Goal: Information Seeking & Learning: Learn about a topic

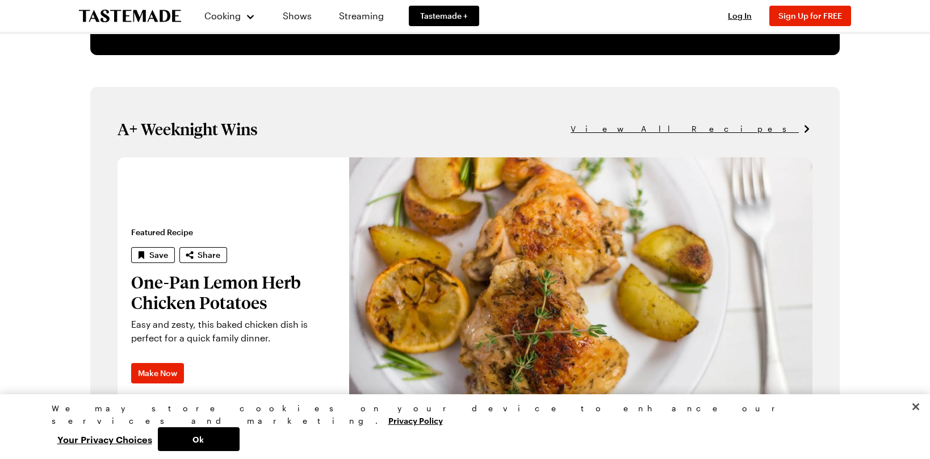
scroll to position [695, 0]
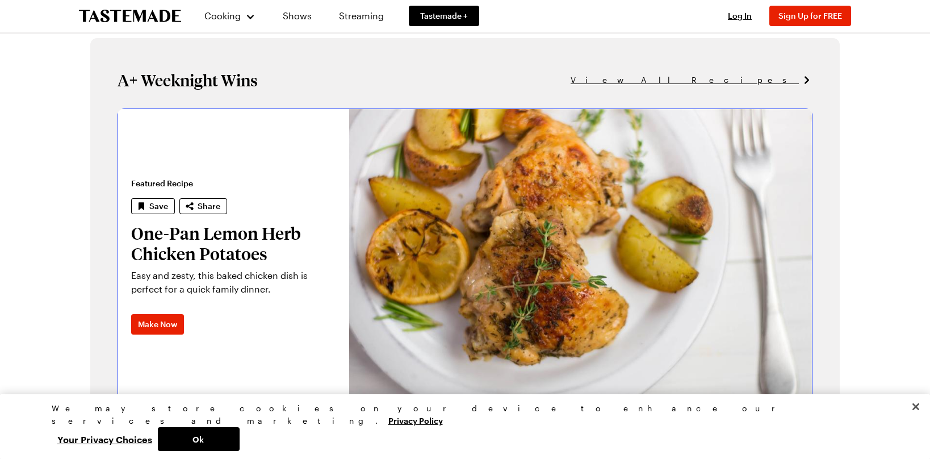
click at [118, 234] on link "One-Pan Lemon Herb Chicken Potatoes" at bounding box center [118, 255] width 0 height 295
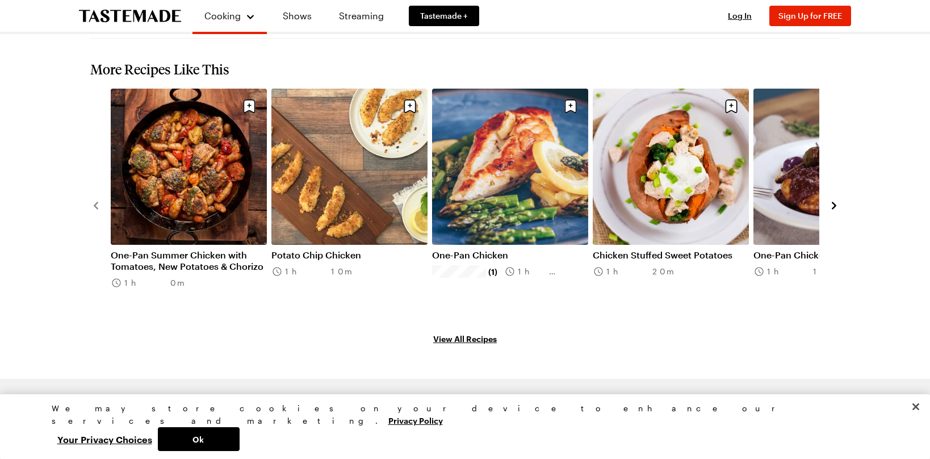
scroll to position [1186, 0]
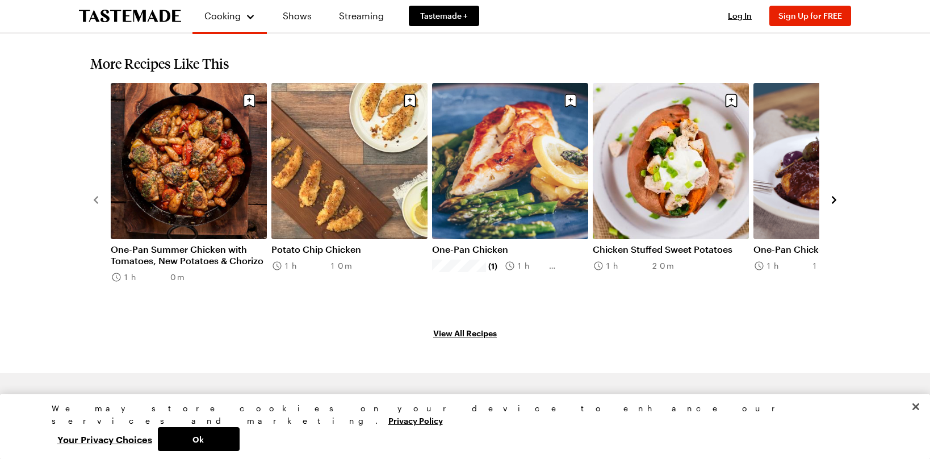
click at [833, 196] on icon "navigate to next item" at bounding box center [834, 199] width 5 height 7
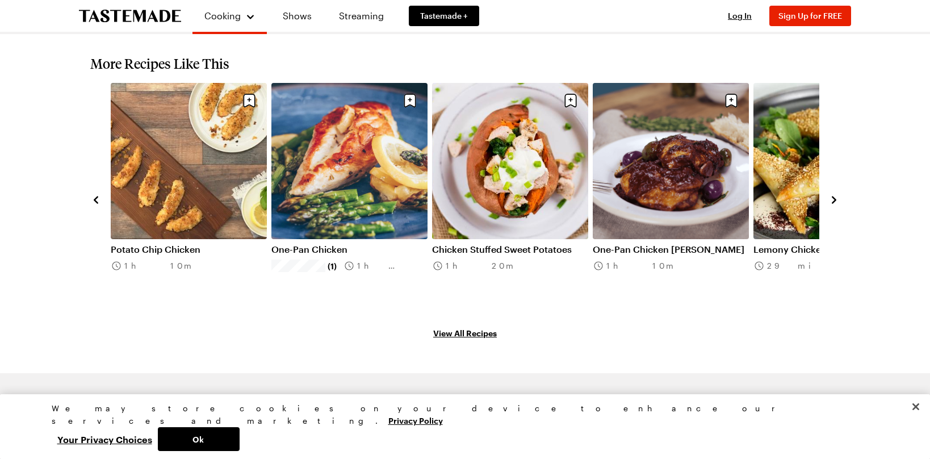
click at [833, 196] on icon "navigate to next item" at bounding box center [834, 199] width 5 height 7
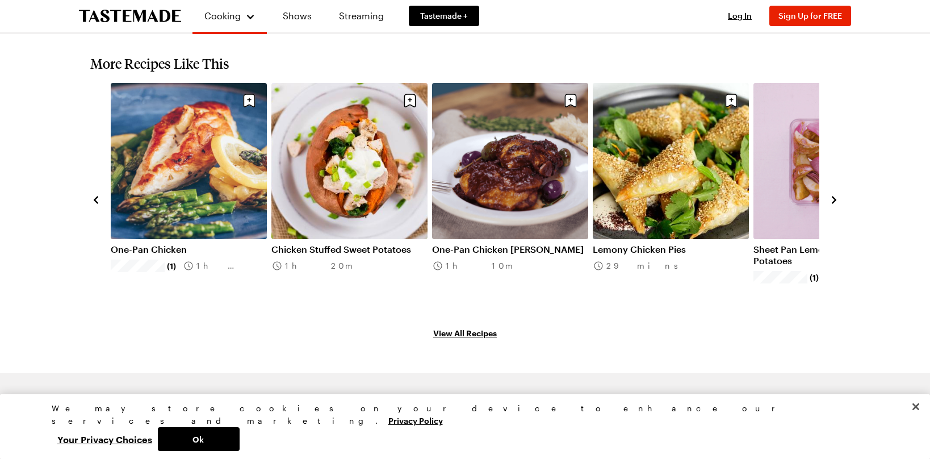
click at [831, 194] on icon "navigate to next item" at bounding box center [833, 199] width 11 height 11
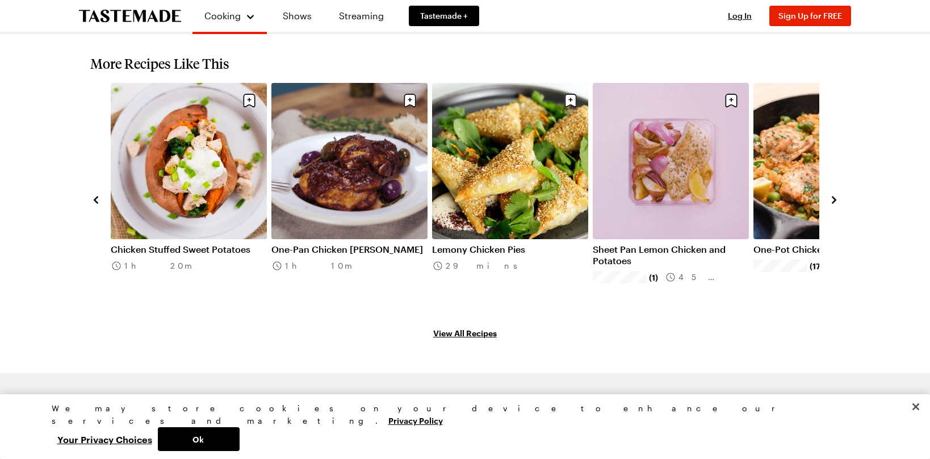
click at [831, 194] on icon "navigate to next item" at bounding box center [833, 199] width 11 height 11
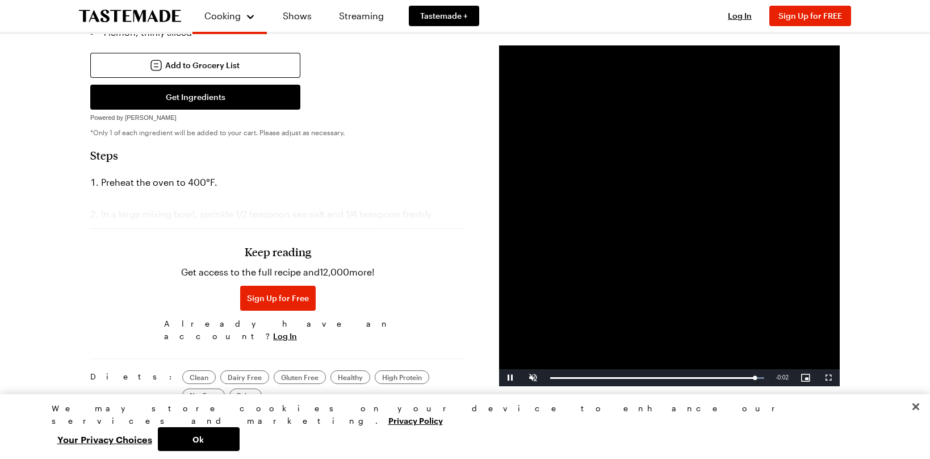
scroll to position [470, 0]
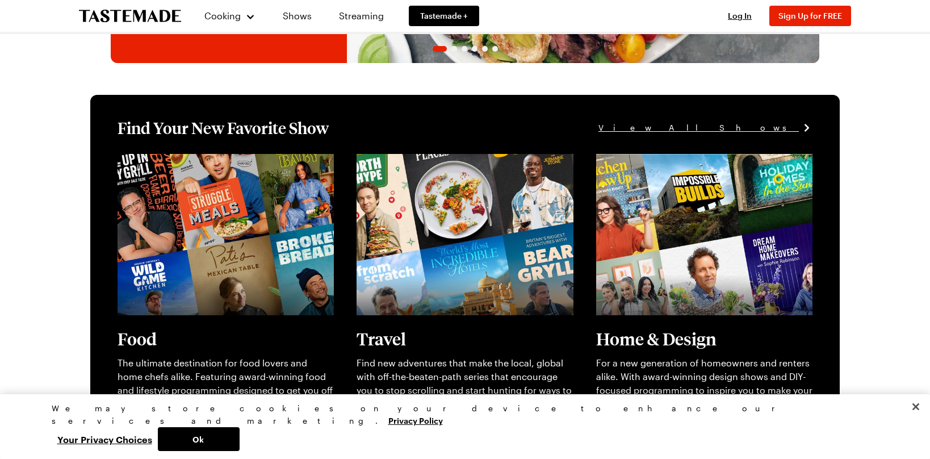
scroll to position [415, 0]
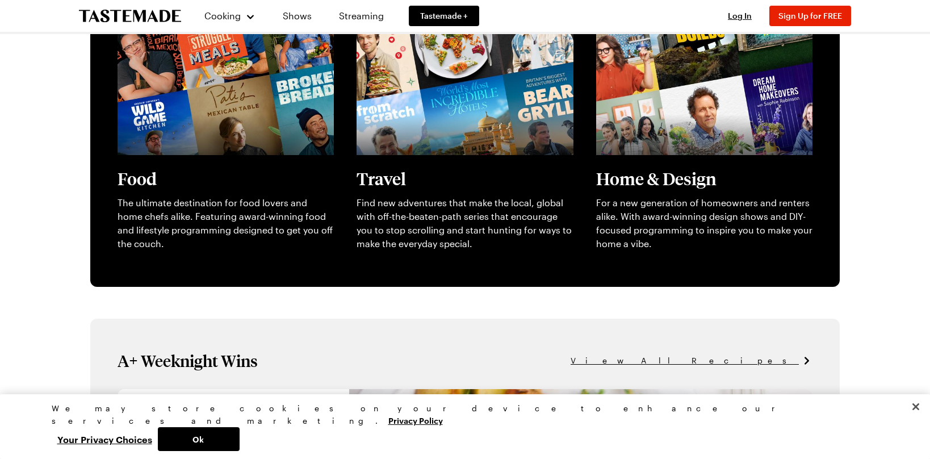
click at [765, 363] on span "View All Recipes" at bounding box center [685, 360] width 228 height 12
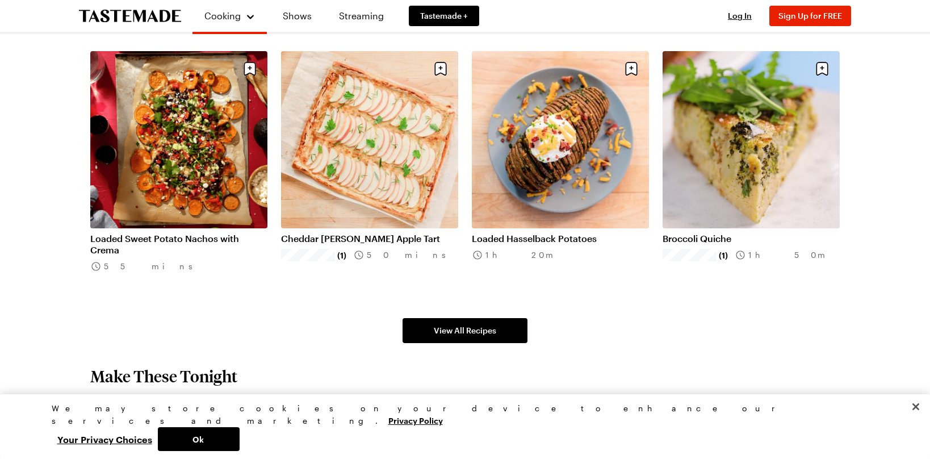
scroll to position [753, 0]
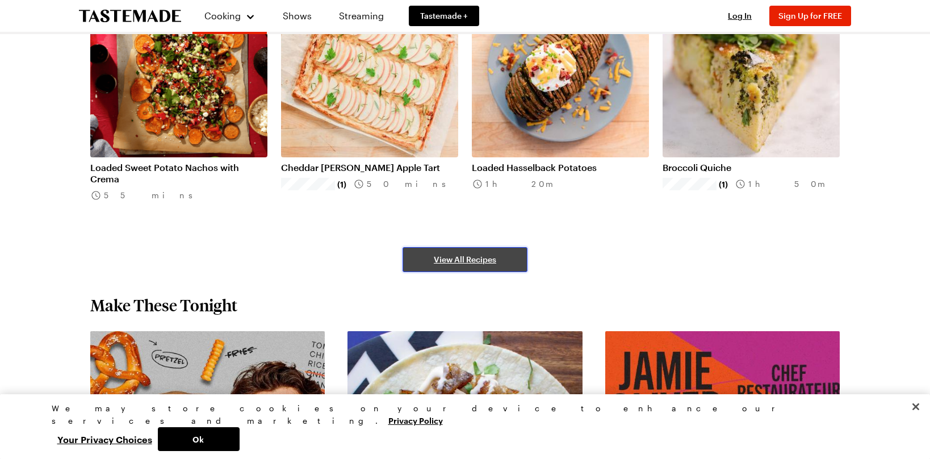
click at [477, 259] on span "View All Recipes" at bounding box center [465, 259] width 62 height 11
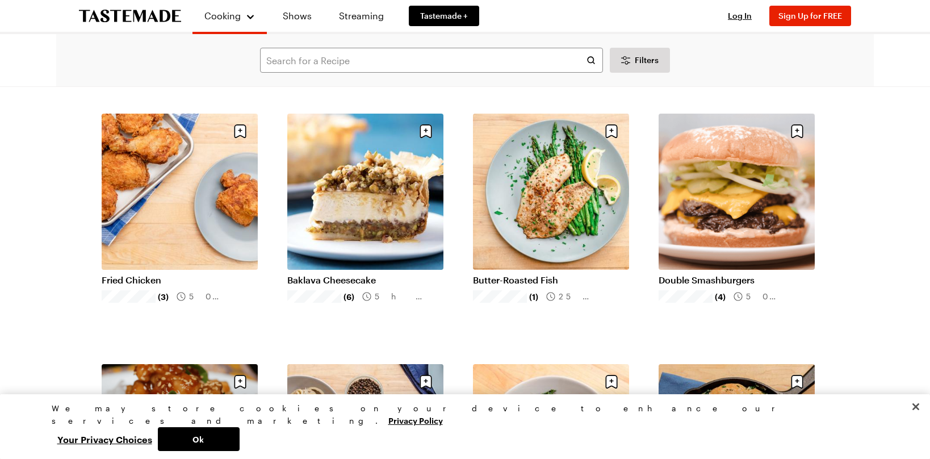
scroll to position [1074, 0]
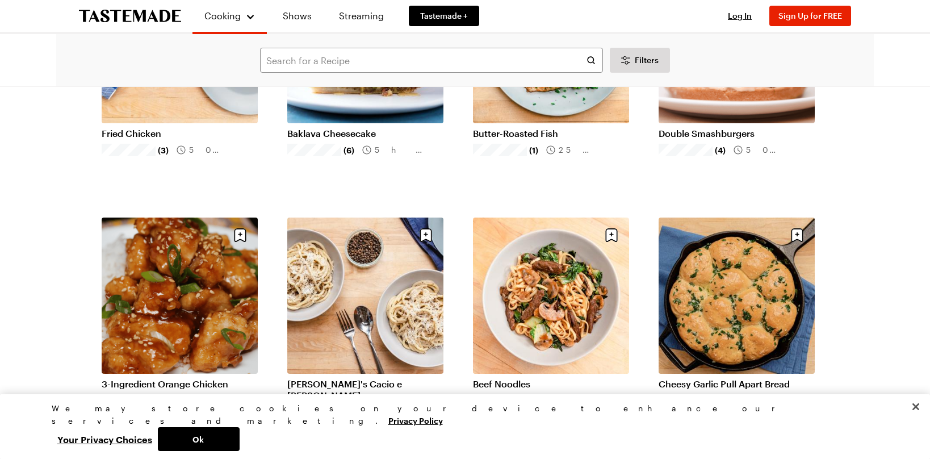
scroll to position [1235, 0]
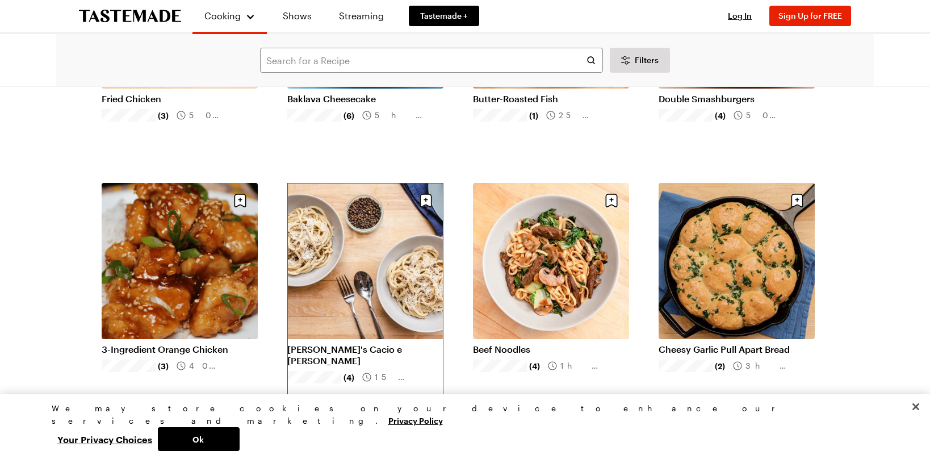
click at [360, 351] on link "[PERSON_NAME]'s Cacio e [PERSON_NAME]" at bounding box center [365, 354] width 156 height 23
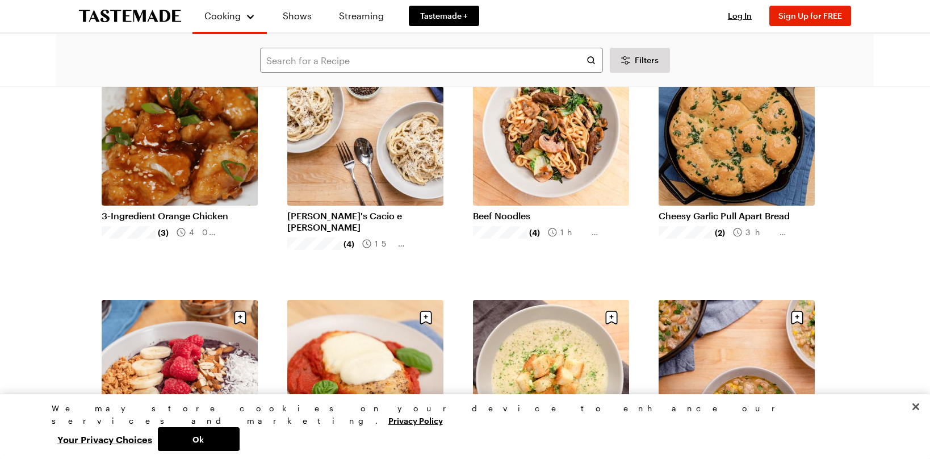
scroll to position [1366, 0]
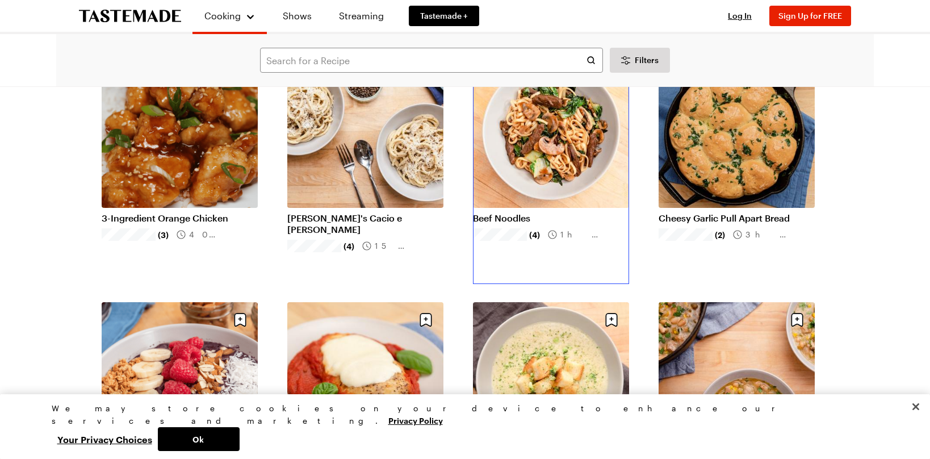
click at [498, 216] on link "Beef Noodles" at bounding box center [551, 217] width 156 height 11
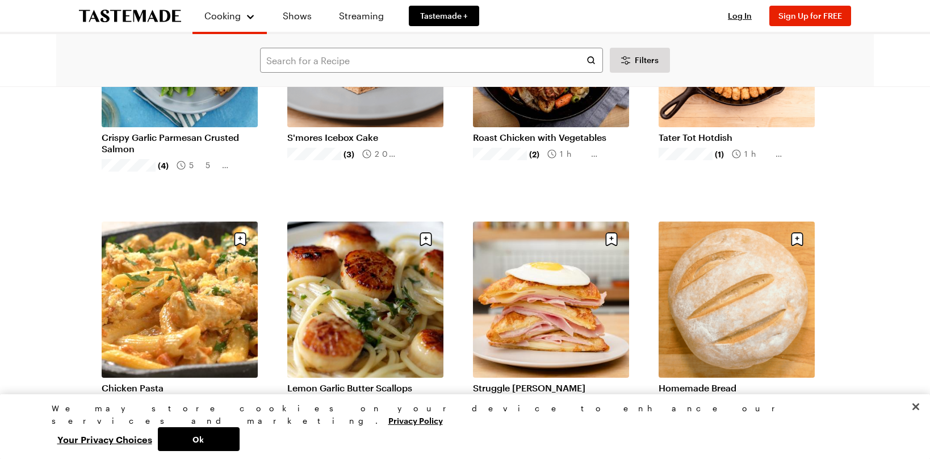
scroll to position [2536, 0]
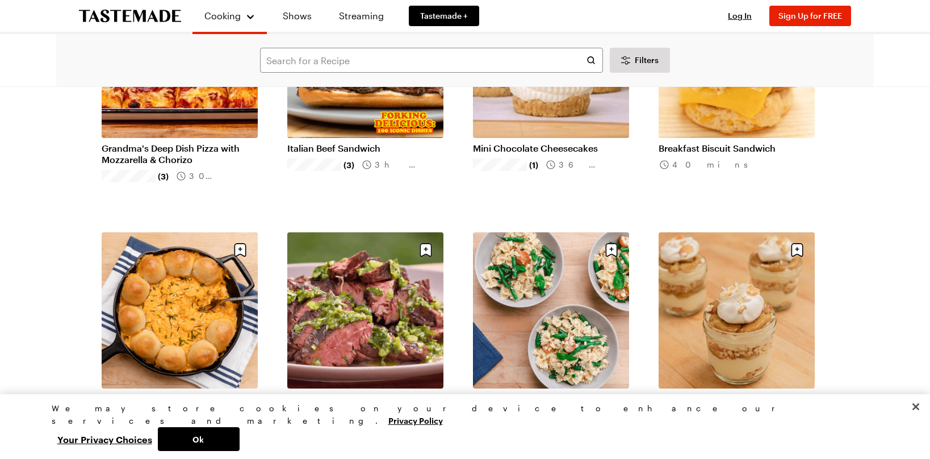
scroll to position [4037, 0]
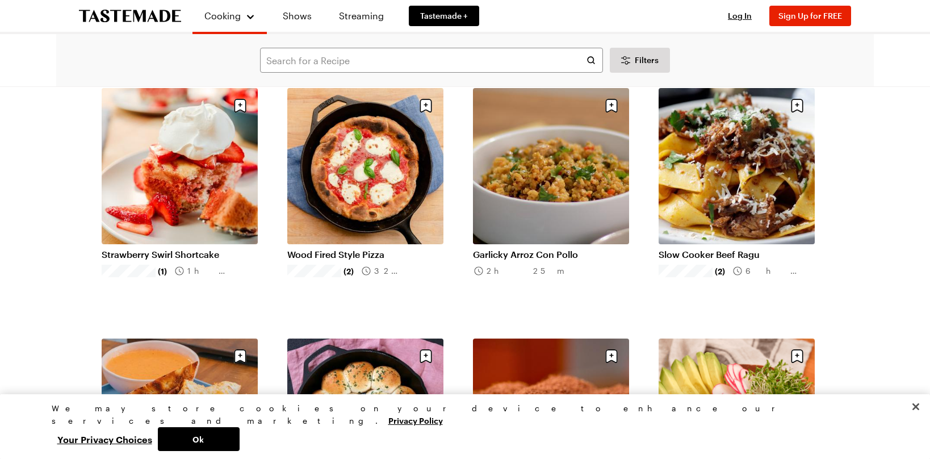
scroll to position [5595, 0]
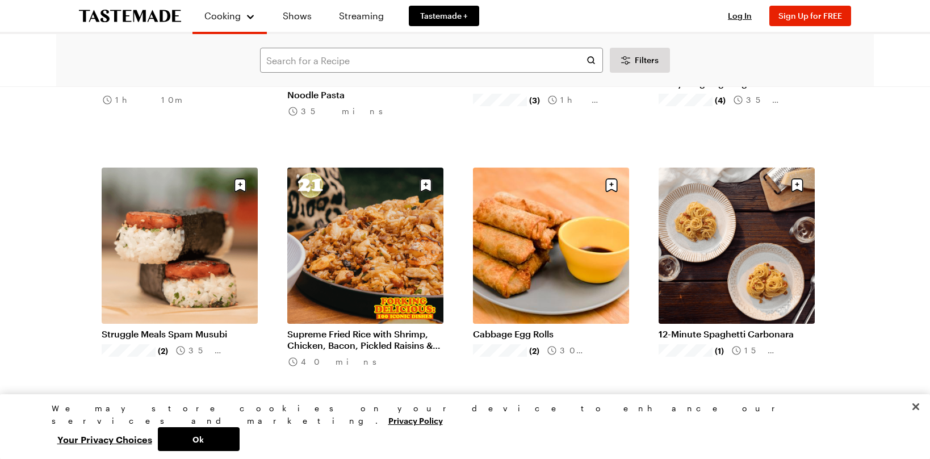
scroll to position [6307, 0]
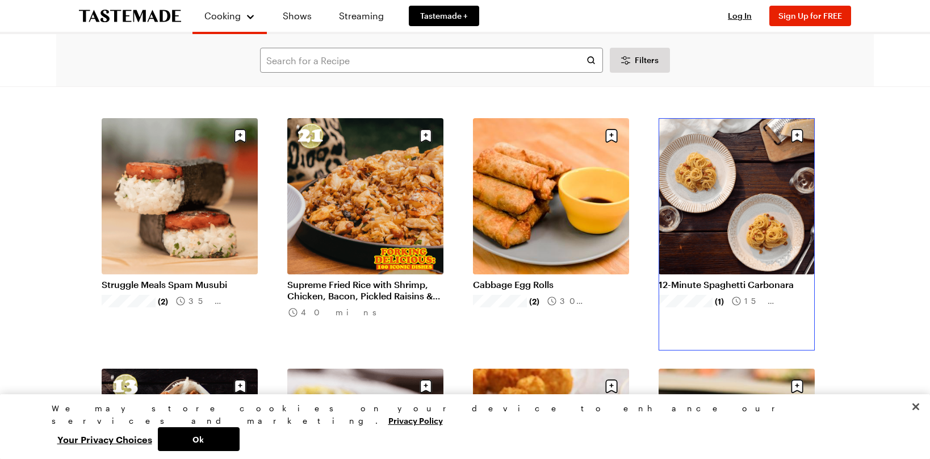
click at [770, 286] on link "12-Minute Spaghetti Carbonara" at bounding box center [737, 284] width 156 height 11
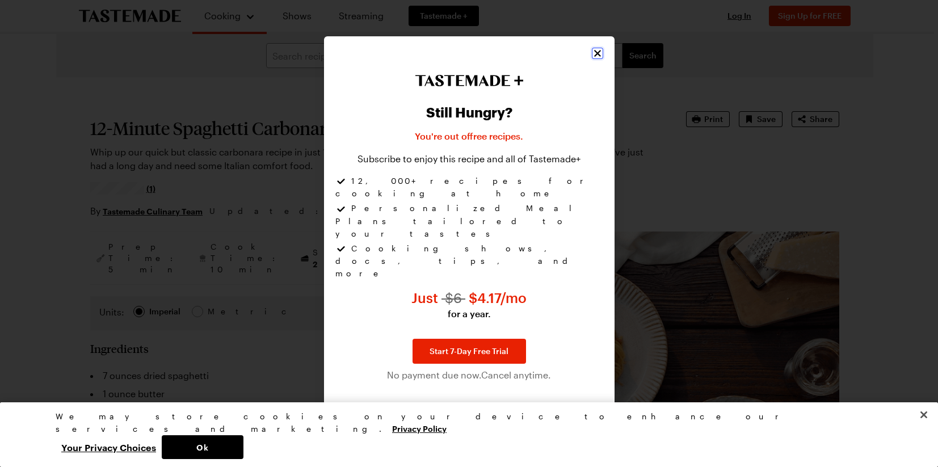
click at [592, 59] on icon "Close" at bounding box center [597, 53] width 11 height 11
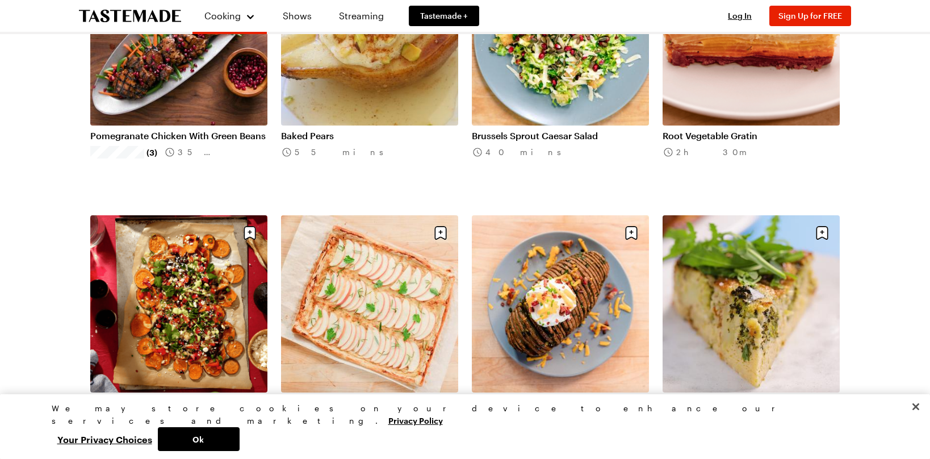
scroll to position [221, 0]
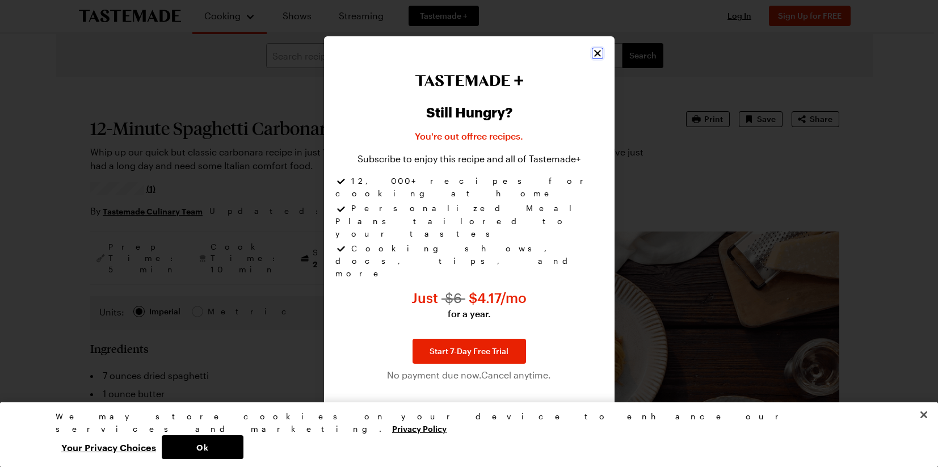
click at [594, 59] on icon "Close" at bounding box center [597, 53] width 11 height 11
click at [133, 275] on div at bounding box center [469, 233] width 938 height 467
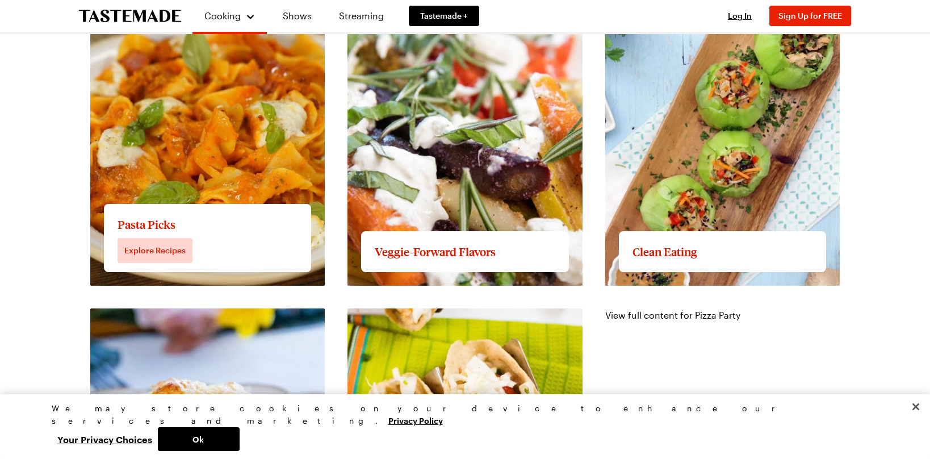
scroll to position [1386, 0]
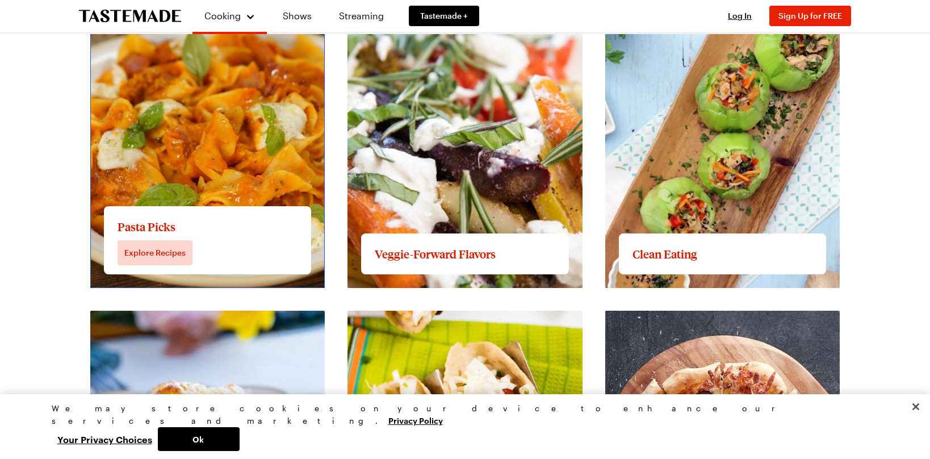
click at [193, 16] on link "View full content for Pasta Picks" at bounding box center [158, 10] width 137 height 11
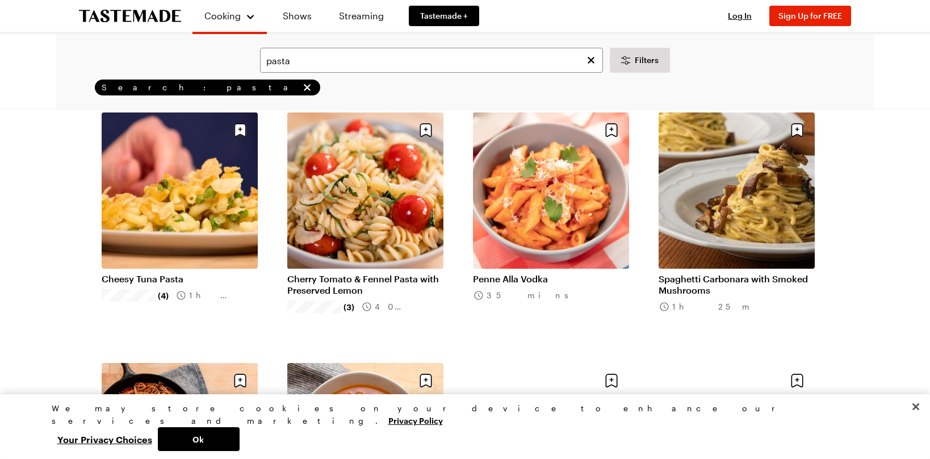
scroll to position [806, 0]
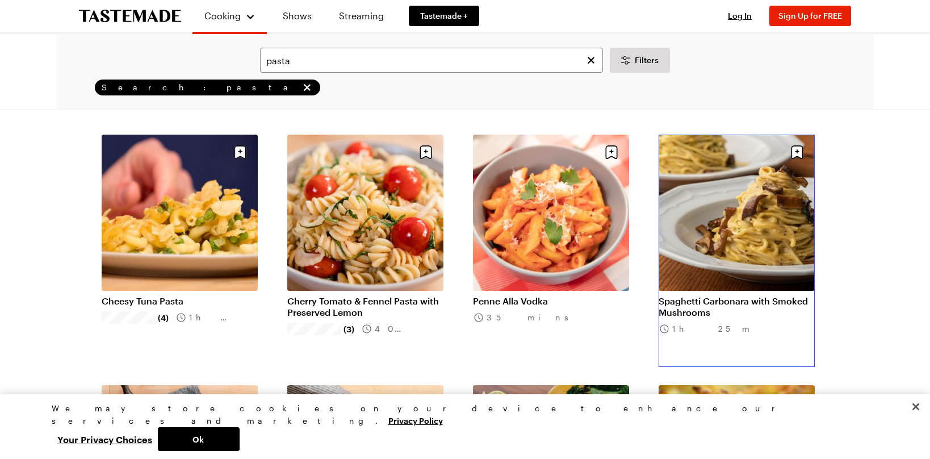
click at [686, 303] on link "Spaghetti Carbonara with Smoked Mushrooms" at bounding box center [737, 306] width 156 height 23
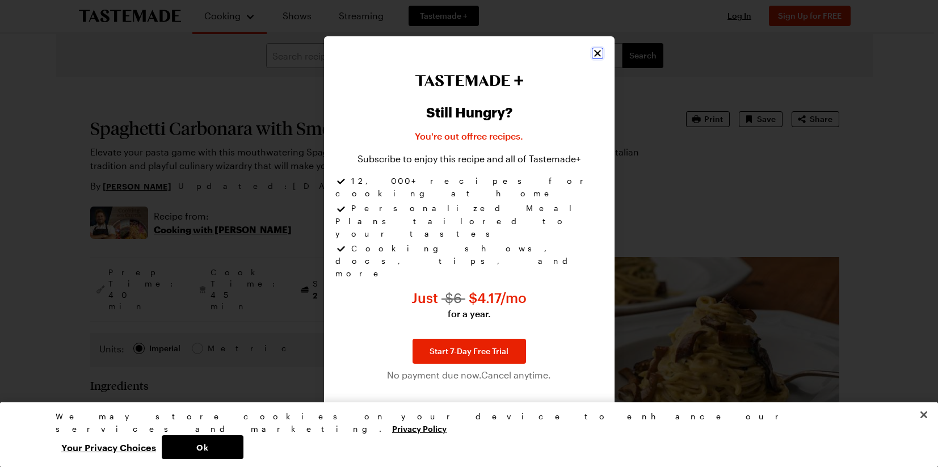
click at [601, 59] on icon "Close" at bounding box center [597, 53] width 11 height 11
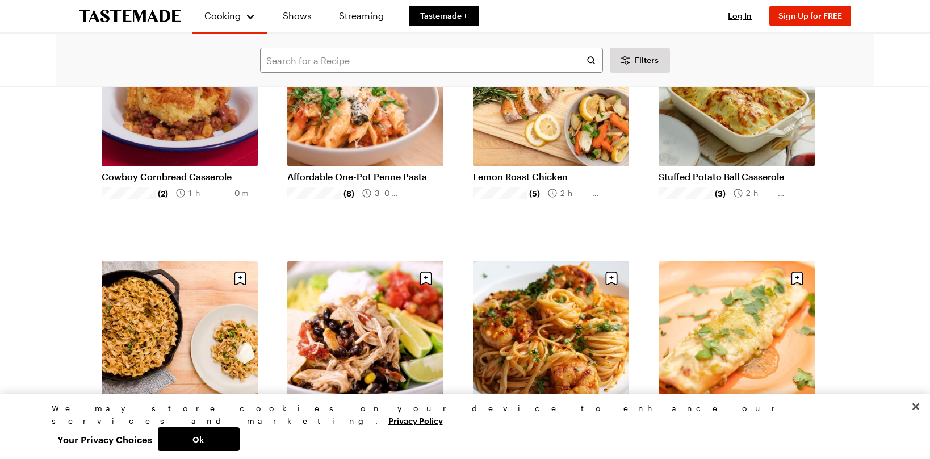
scroll to position [450, 0]
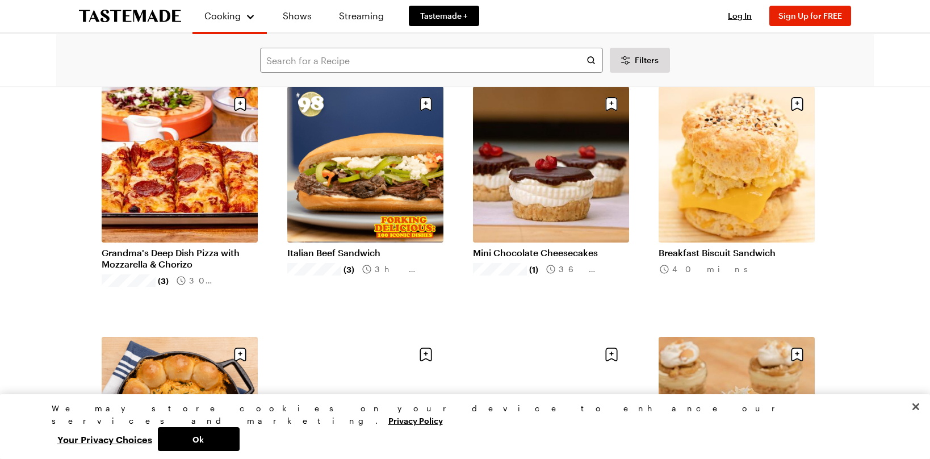
scroll to position [3833, 0]
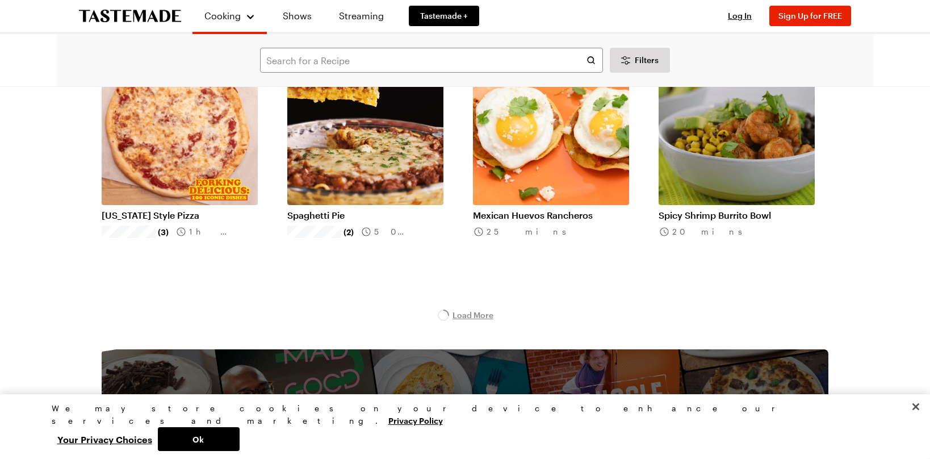
scroll to position [4576, 0]
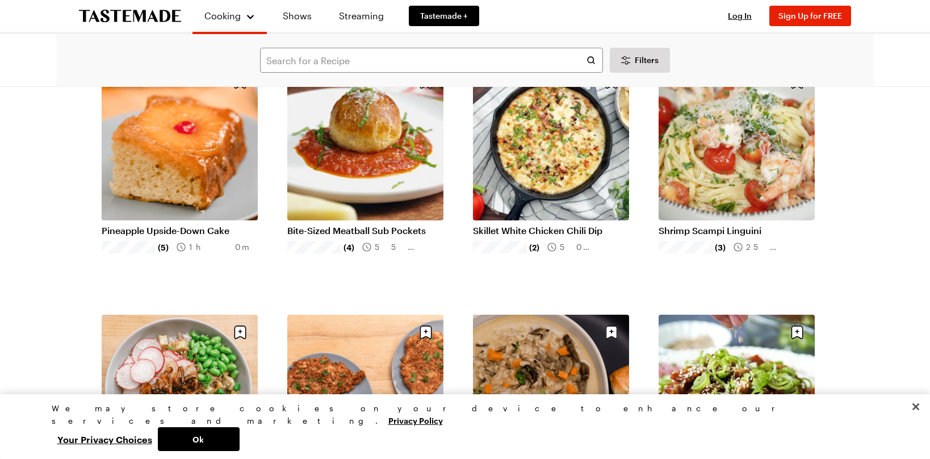
scroll to position [7090, 0]
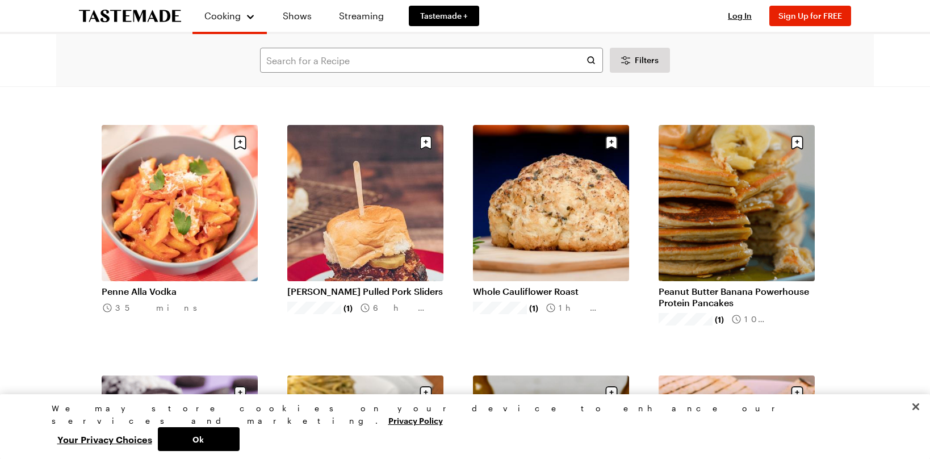
scroll to position [8532, 0]
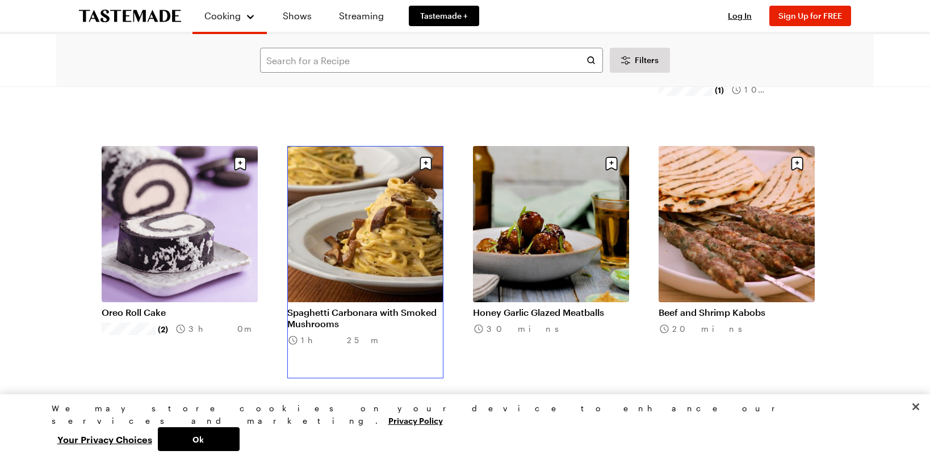
click at [350, 307] on link "Spaghetti Carbonara with Smoked Mushrooms" at bounding box center [365, 318] width 156 height 23
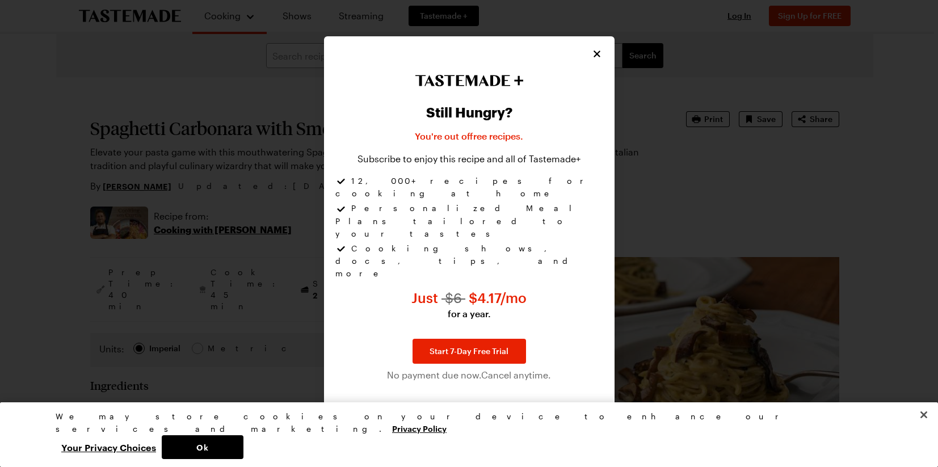
click at [824, 179] on div at bounding box center [469, 233] width 938 height 467
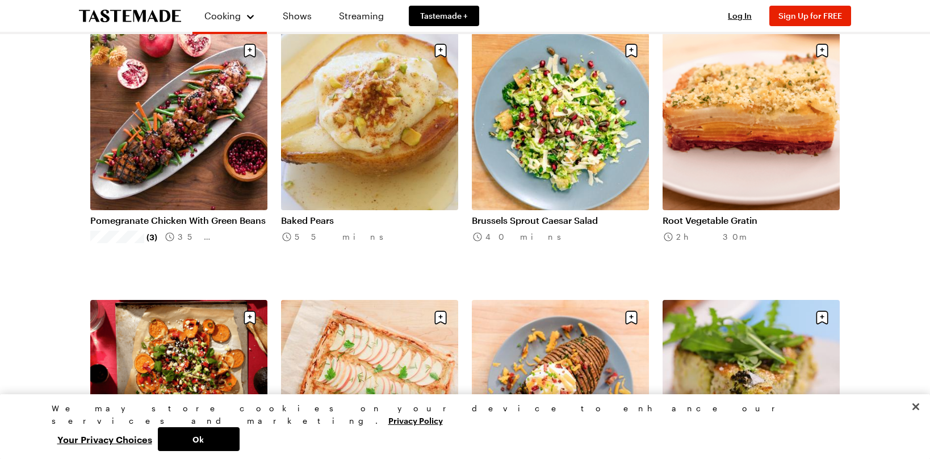
scroll to position [697, 0]
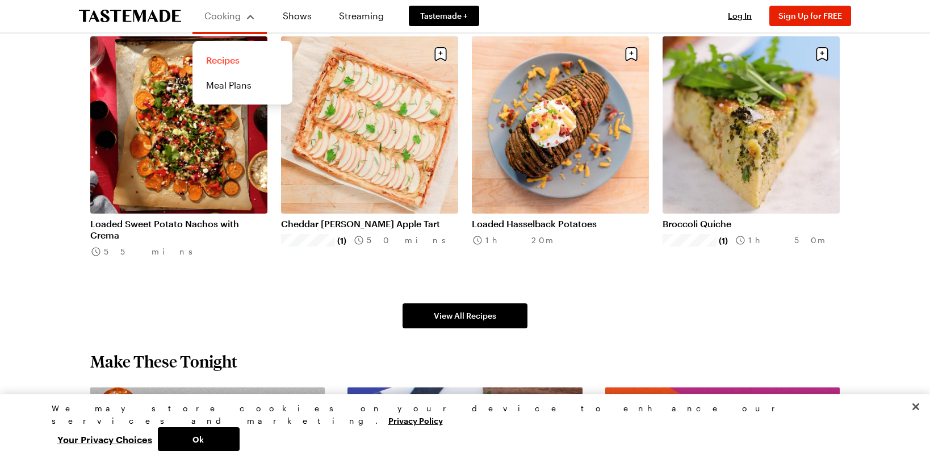
click at [224, 61] on link "Recipes" at bounding box center [242, 60] width 86 height 25
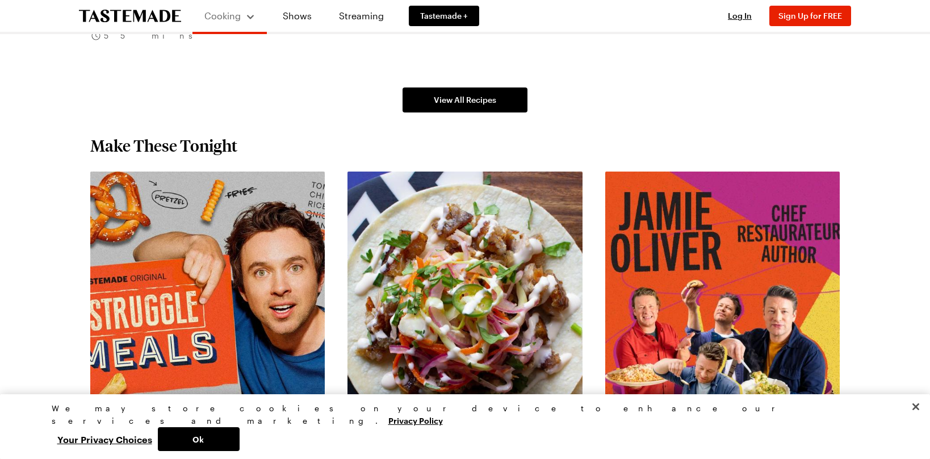
scroll to position [657, 0]
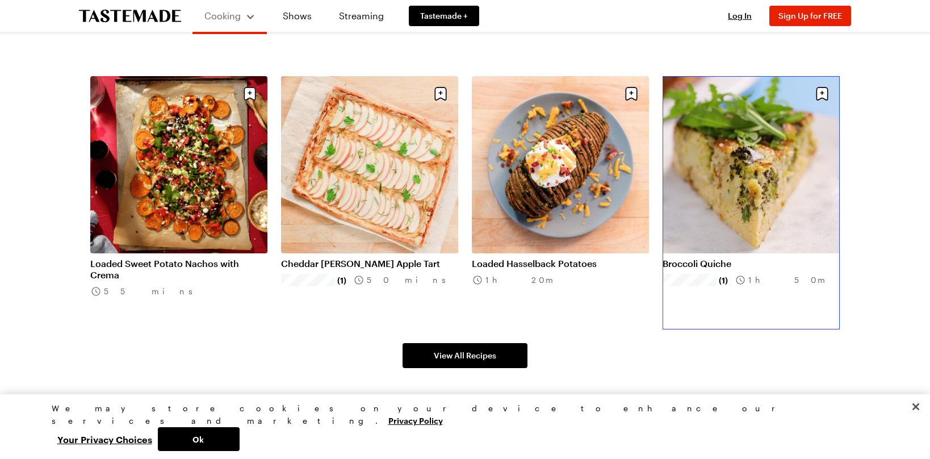
click at [705, 267] on link "Broccoli Quiche" at bounding box center [750, 263] width 177 height 11
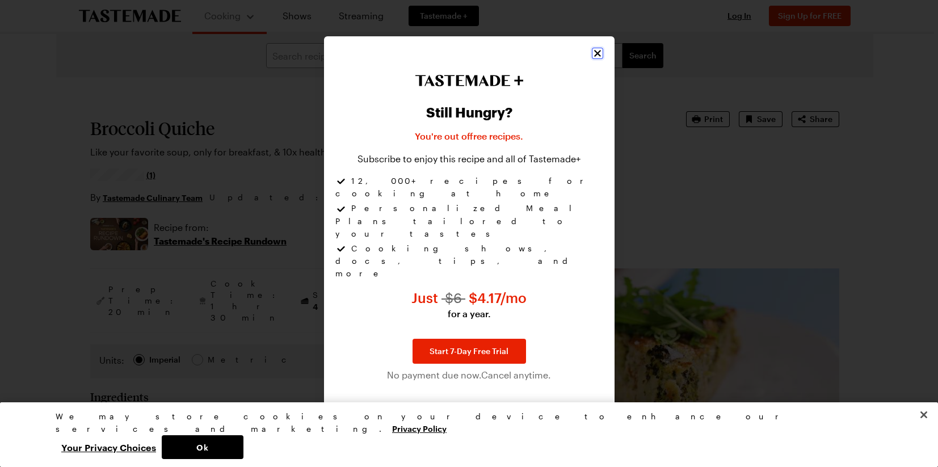
click at [592, 59] on icon "Close" at bounding box center [597, 53] width 11 height 11
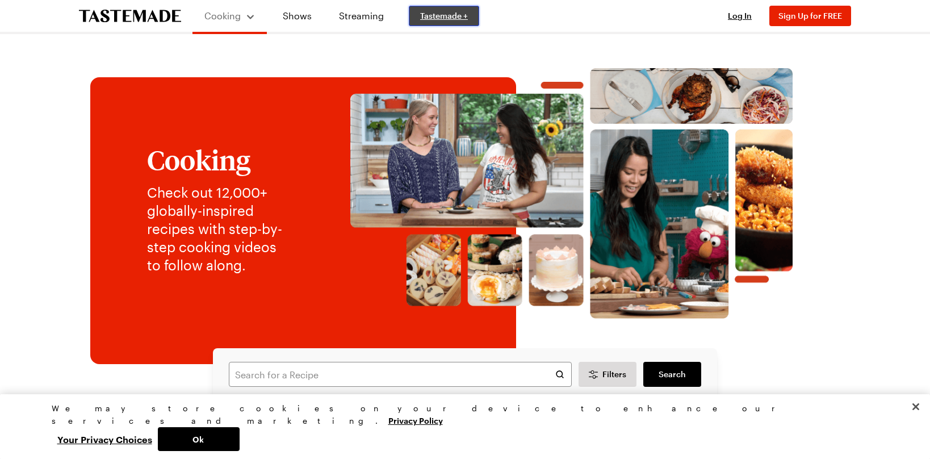
click at [448, 18] on span "Tastemade +" at bounding box center [444, 15] width 48 height 11
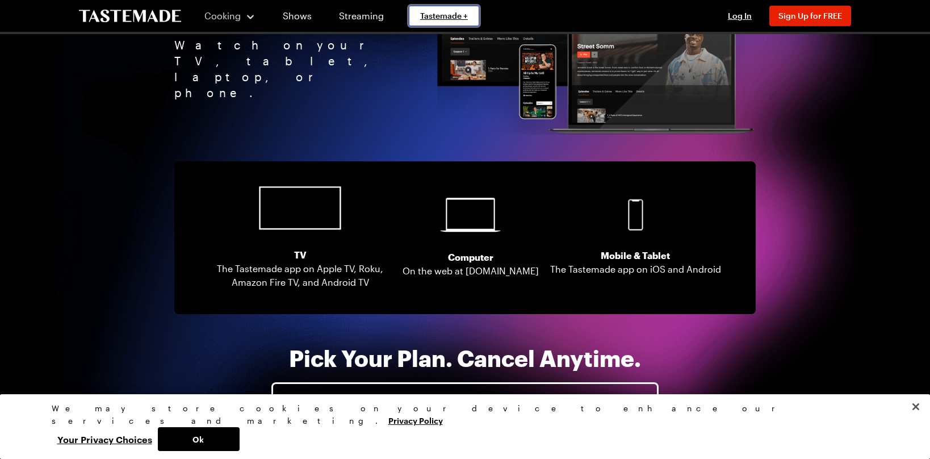
scroll to position [1625, 0]
